Goal: Contribute content: Contribute content

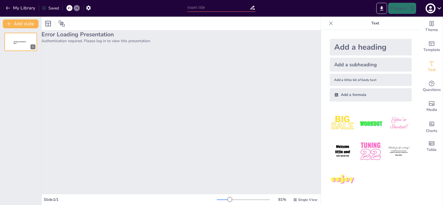
click at [75, 41] on p "Authentication required. Please log in to view this presentation." at bounding box center [181, 40] width 279 height 5
click at [16, 42] on span "Sendsteps presentation editor" at bounding box center [19, 42] width 13 height 3
click at [34, 47] on div "1" at bounding box center [33, 47] width 5 height 5
click at [434, 10] on icon "button" at bounding box center [430, 8] width 9 height 9
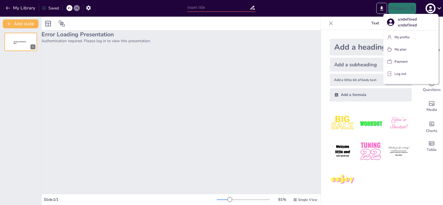
click at [404, 37] on p "My profile" at bounding box center [401, 37] width 15 height 5
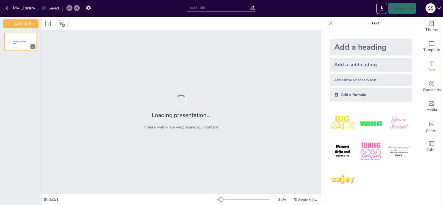
type input "Emetofobia: Un Estudio de Caso sobre la Intervención Terapéutica"
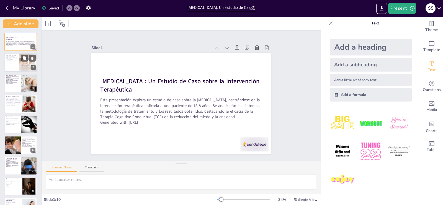
click at [14, 63] on p "Ana cumple con los criterios del DSM-5 para emetofobia." at bounding box center [12, 63] width 13 height 3
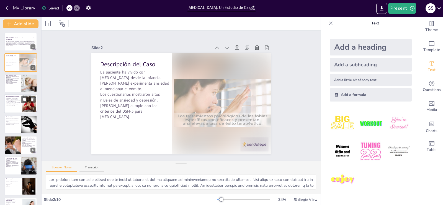
drag, startPoint x: 13, startPoint y: 86, endPoint x: 10, endPoint y: 97, distance: 11.3
click at [12, 86] on div at bounding box center [20, 83] width 33 height 18
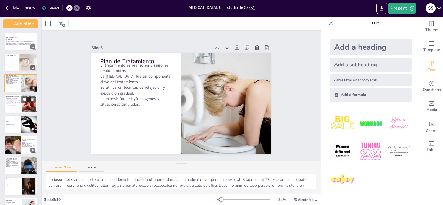
click at [11, 104] on p "La intervención fue evaluada mediante cuestionarios estandarizados." at bounding box center [13, 105] width 15 height 2
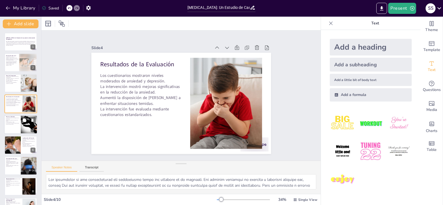
click at [14, 124] on p "La visualización de escenas relacionadas con el vómito se utilizó." at bounding box center [12, 123] width 13 height 2
type textarea "Las técnicas de relajación son fundamentales en el tratamiento de la ansiedad. …"
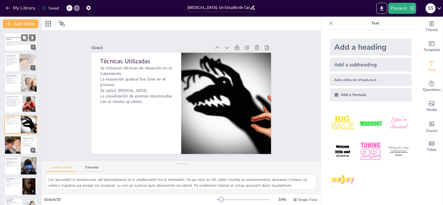
click at [14, 40] on div "Esta presentación explora un estudio de caso sobre la emetofobia, centrándose e…" at bounding box center [21, 43] width 30 height 7
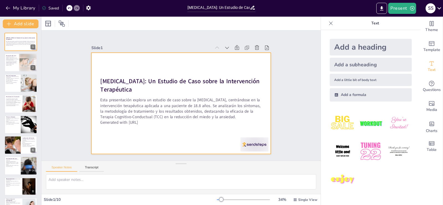
click at [113, 63] on div at bounding box center [179, 103] width 202 height 152
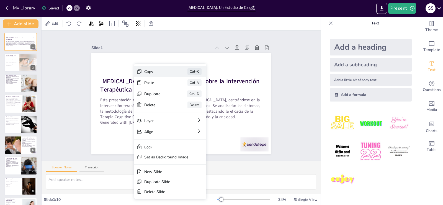
click at [184, 100] on div "Copy" at bounding box center [198, 105] width 28 height 11
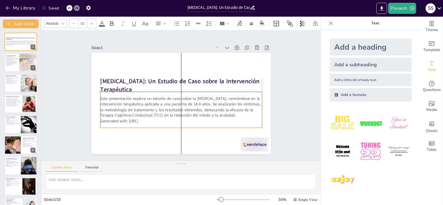
click at [162, 120] on p "Generated with Sendsteps.ai" at bounding box center [175, 120] width 159 height 39
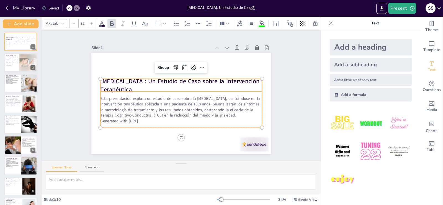
type input "--"
click at [123, 78] on strong "Emetofobia: Un Estudio de Caso sobre la Intervención Terapéutica" at bounding box center [181, 80] width 160 height 25
click at [183, 65] on icon at bounding box center [187, 67] width 9 height 9
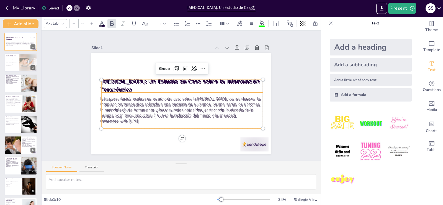
click at [292, 78] on div "Slide 1 Emetofobia: Un Estudio de Caso sobre la Intervención Terapéutica Esta p…" at bounding box center [181, 95] width 300 height 185
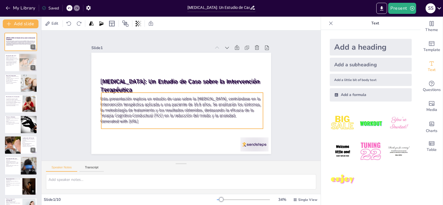
click at [188, 115] on p "Esta presentación explora un estudio de caso sobre la emetofobia, centrándose e…" at bounding box center [179, 108] width 163 height 56
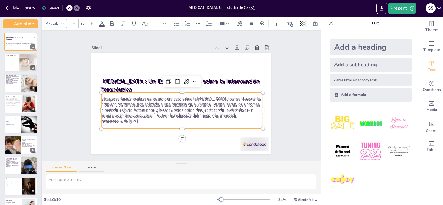
click at [72, 9] on div at bounding box center [69, 8] width 6 height 6
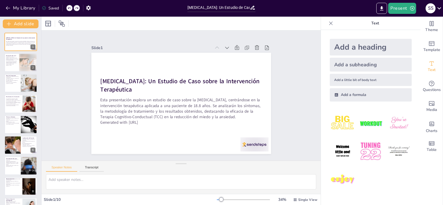
click at [297, 72] on div "Slide 1 Emetofobia: Un Estudio de Caso sobre la Intervención Terapéutica Esta p…" at bounding box center [181, 95] width 306 height 252
drag, startPoint x: 298, startPoint y: 72, endPoint x: 84, endPoint y: 92, distance: 214.9
click at [93, 95] on div "Slide 1 Emetofobia: Un Estudio de Caso sobre la Intervención Terapéutica Esta p…" at bounding box center [180, 95] width 291 height 158
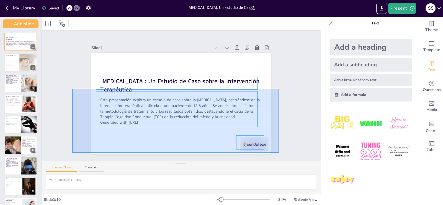
drag, startPoint x: 72, startPoint y: 89, endPoint x: 279, endPoint y: 152, distance: 216.1
click at [279, 152] on div "Slide 1 Emetofobia: Un Estudio de Caso sobre la Intervención Terapéutica Esta p…" at bounding box center [180, 95] width 291 height 158
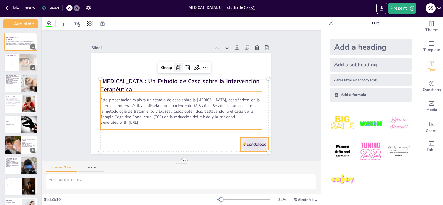
click at [179, 66] on icon at bounding box center [181, 68] width 4 height 4
